Goal: Task Accomplishment & Management: Manage account settings

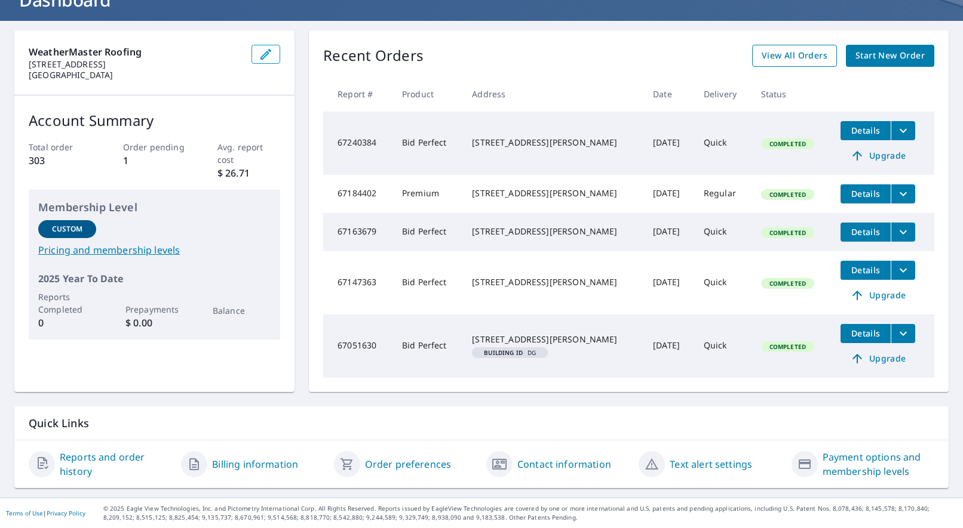
click at [805, 48] on span "View All Orders" at bounding box center [794, 55] width 66 height 15
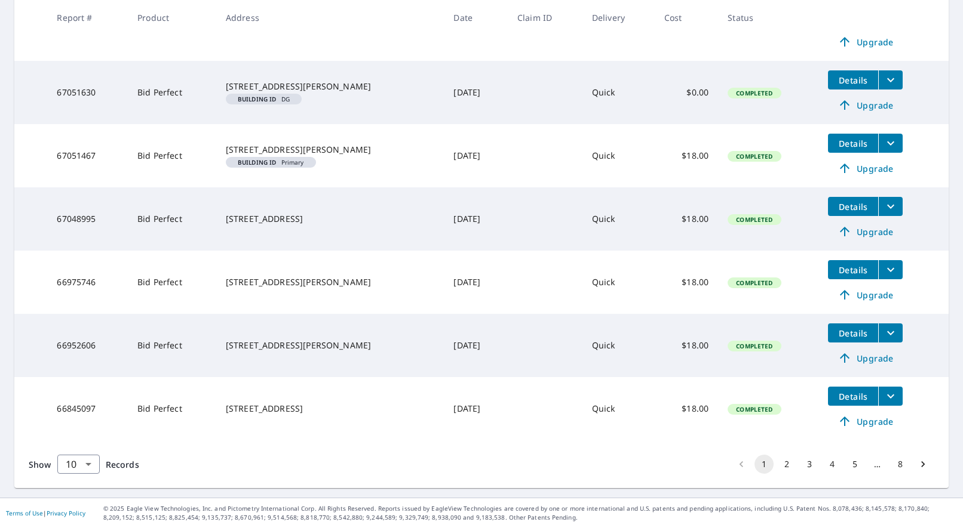
click at [788, 466] on button "2" at bounding box center [786, 464] width 19 height 19
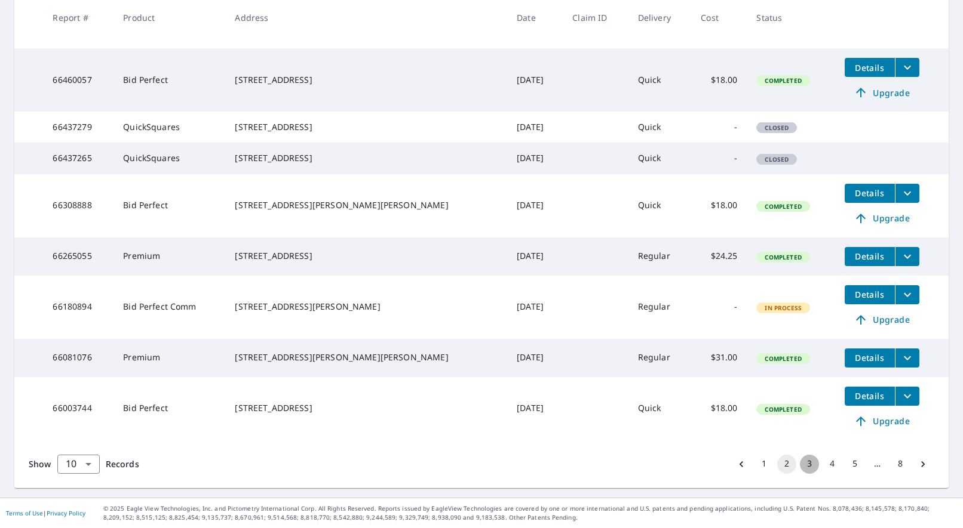
click at [810, 465] on button "3" at bounding box center [809, 464] width 19 height 19
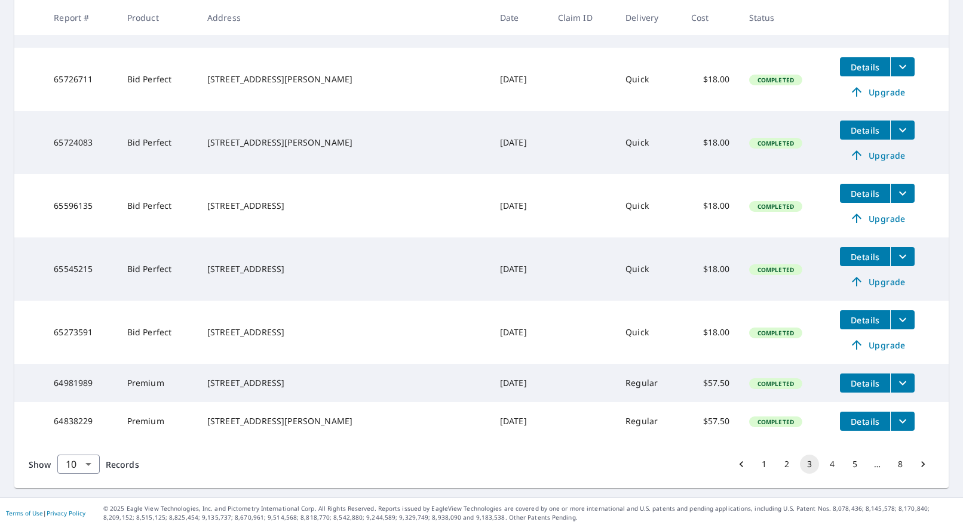
click at [834, 464] on button "4" at bounding box center [831, 464] width 19 height 19
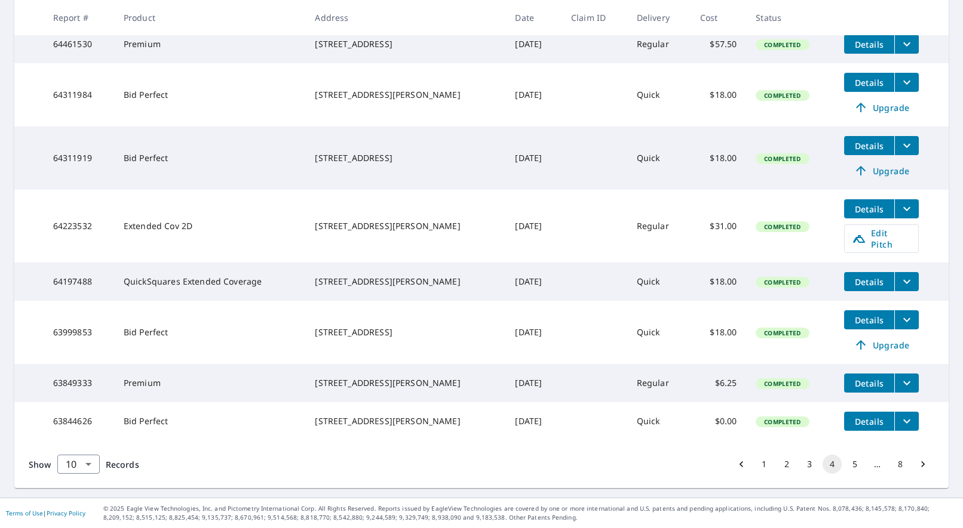
click at [855, 463] on button "5" at bounding box center [854, 464] width 19 height 19
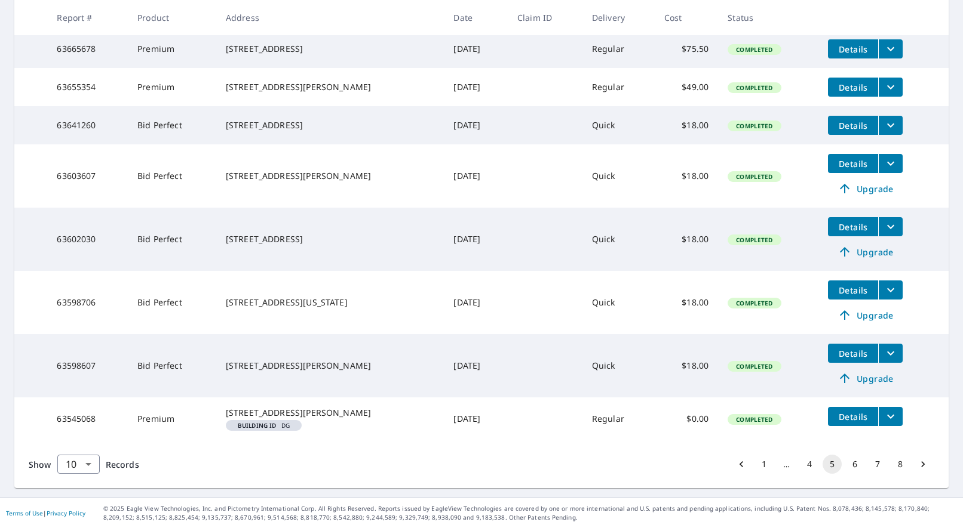
click at [854, 464] on button "6" at bounding box center [854, 464] width 19 height 19
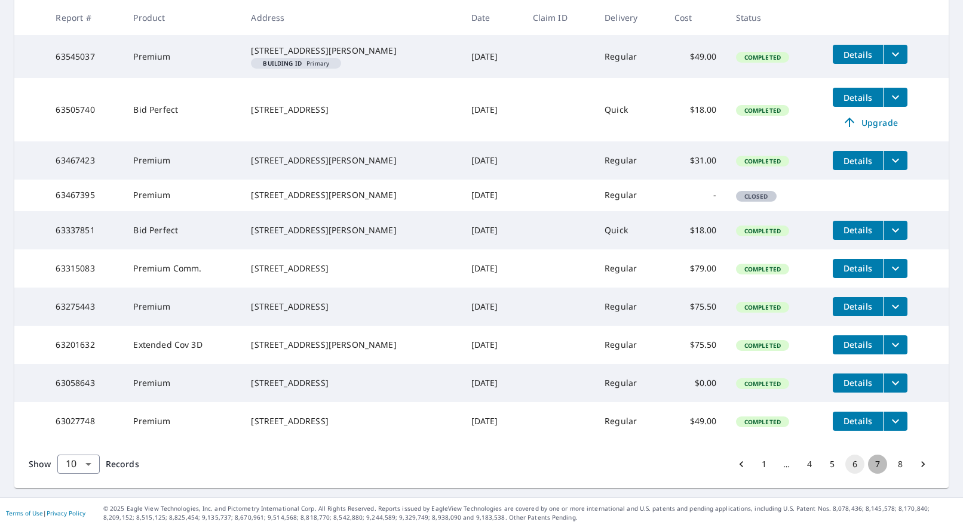
click at [877, 463] on button "7" at bounding box center [877, 464] width 19 height 19
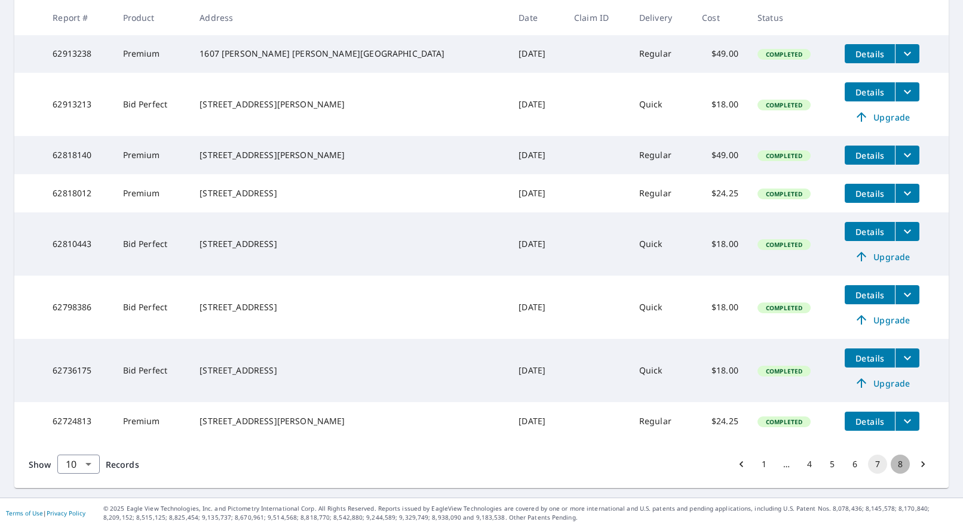
click at [899, 465] on button "8" at bounding box center [899, 464] width 19 height 19
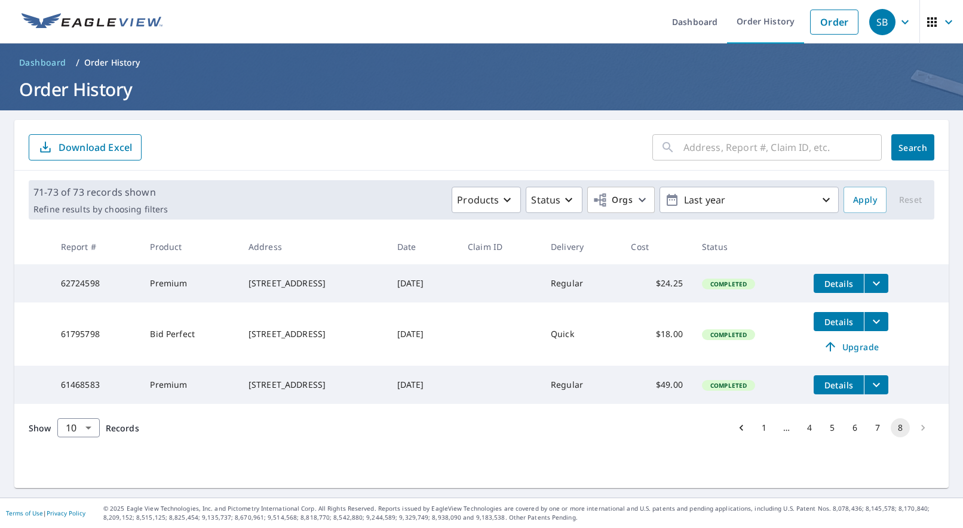
click at [925, 438] on li "pagination navigation" at bounding box center [922, 428] width 23 height 19
click at [764, 438] on button "1" at bounding box center [763, 428] width 19 height 19
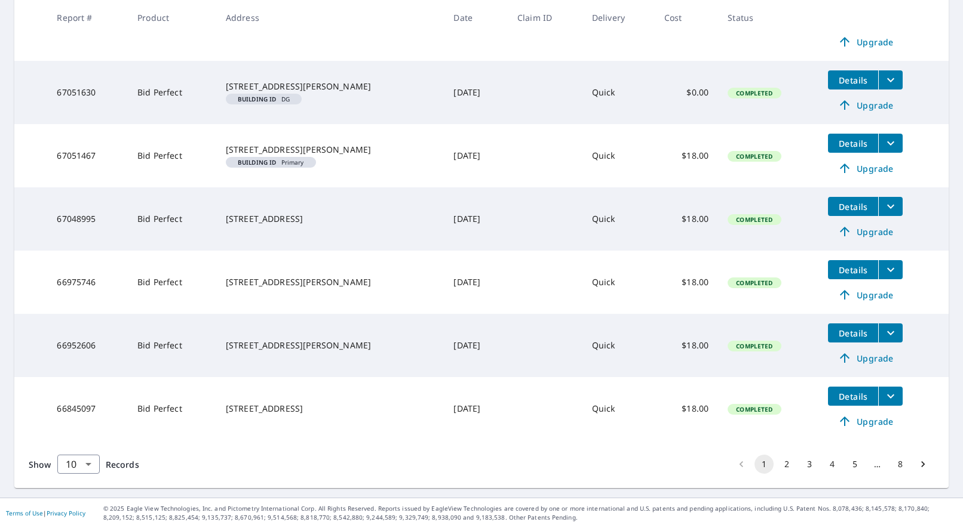
click at [786, 463] on button "2" at bounding box center [786, 464] width 19 height 19
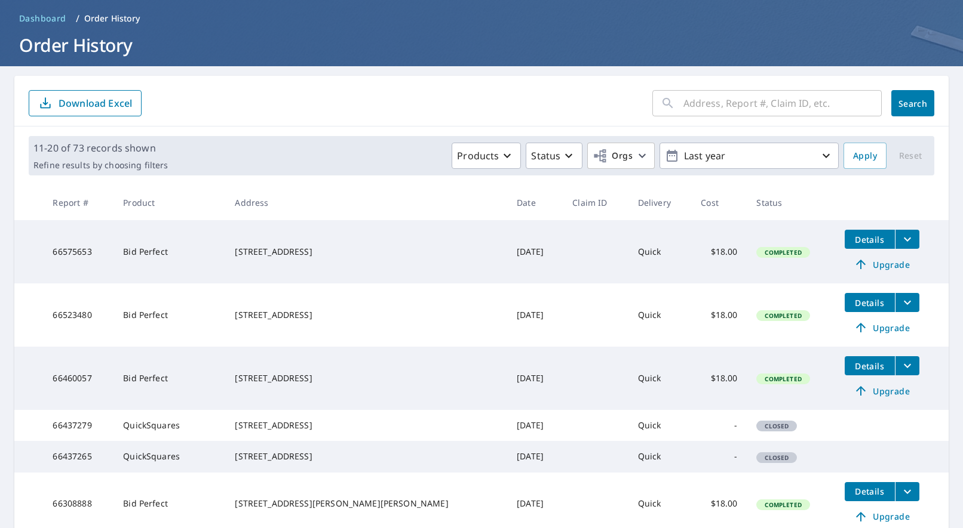
scroll to position [33, 0]
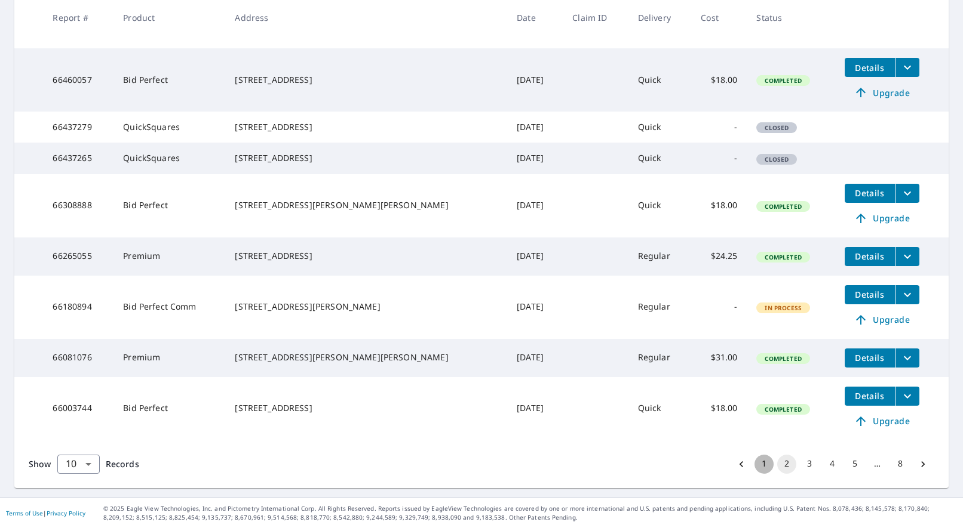
click at [765, 463] on button "1" at bounding box center [763, 464] width 19 height 19
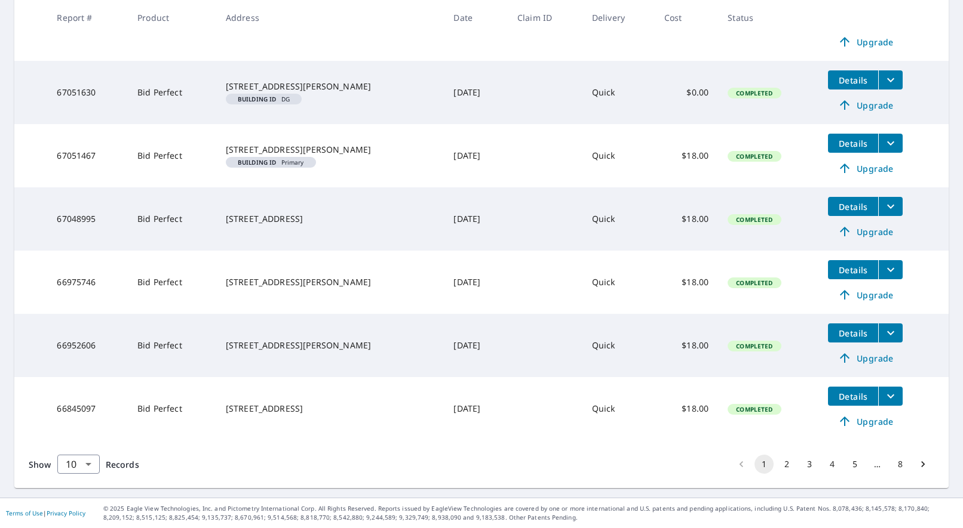
scroll to position [416, 0]
click at [787, 466] on button "2" at bounding box center [786, 464] width 19 height 19
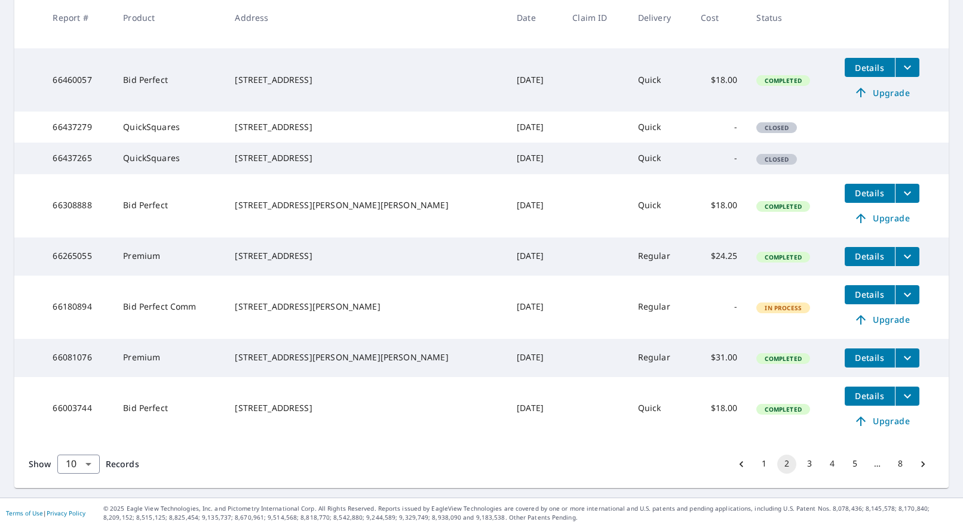
click at [809, 466] on button "3" at bounding box center [809, 464] width 19 height 19
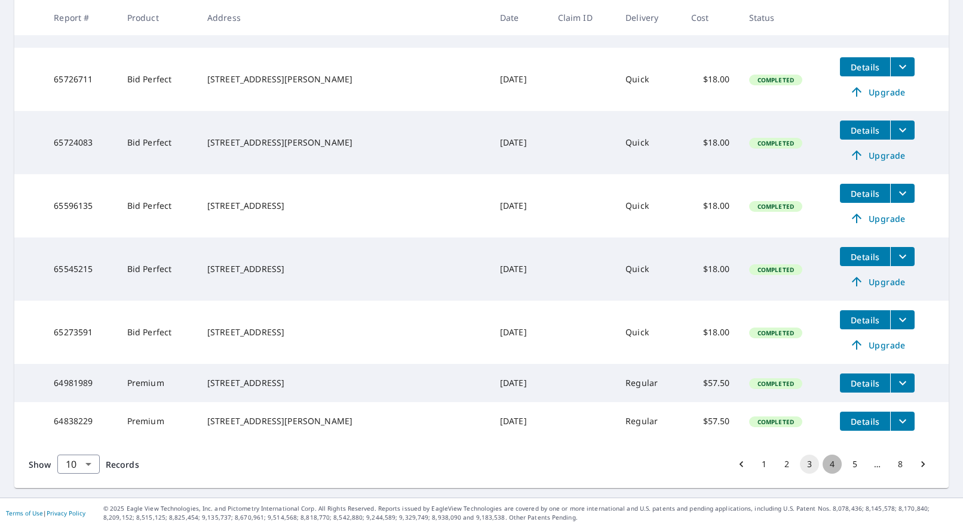
click at [835, 464] on button "4" at bounding box center [831, 464] width 19 height 19
